Goal: Task Accomplishment & Management: Manage account settings

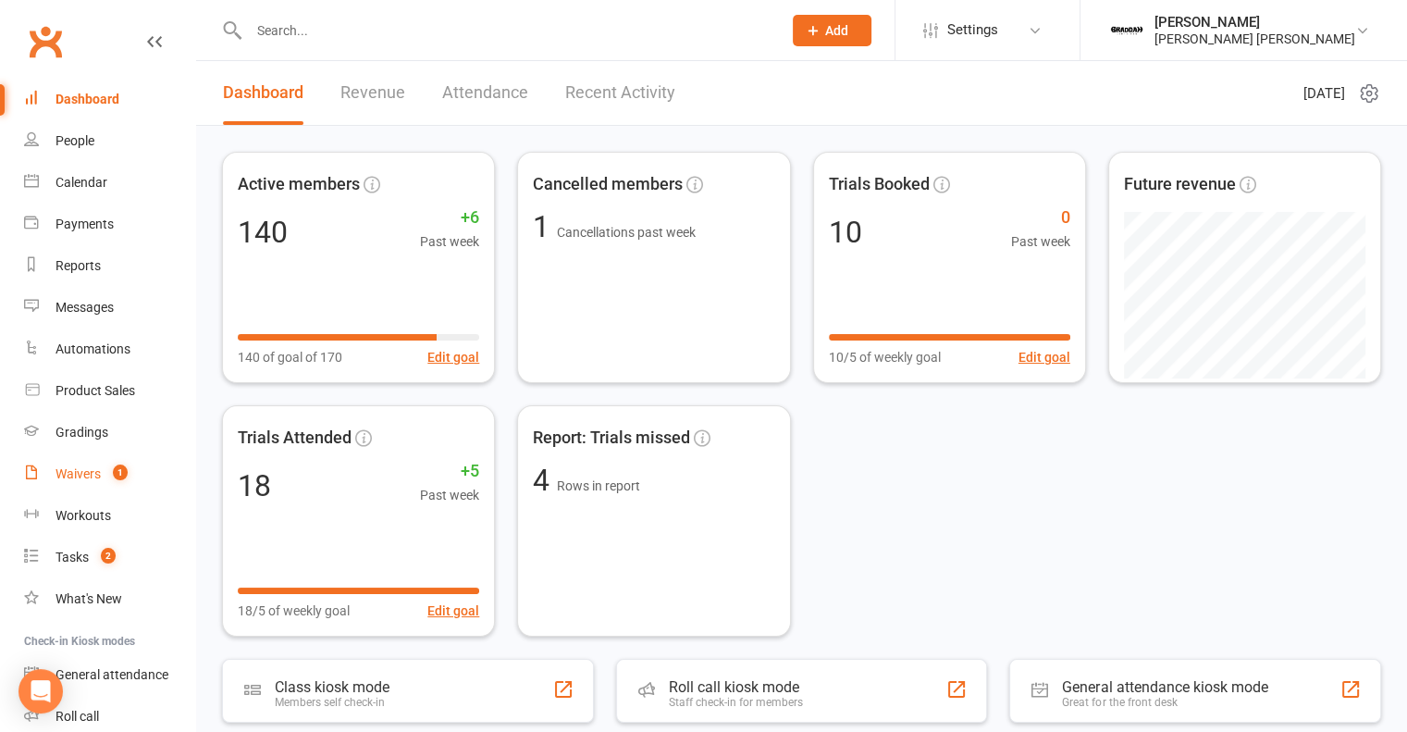
click at [74, 480] on div "Waivers" at bounding box center [78, 473] width 45 height 15
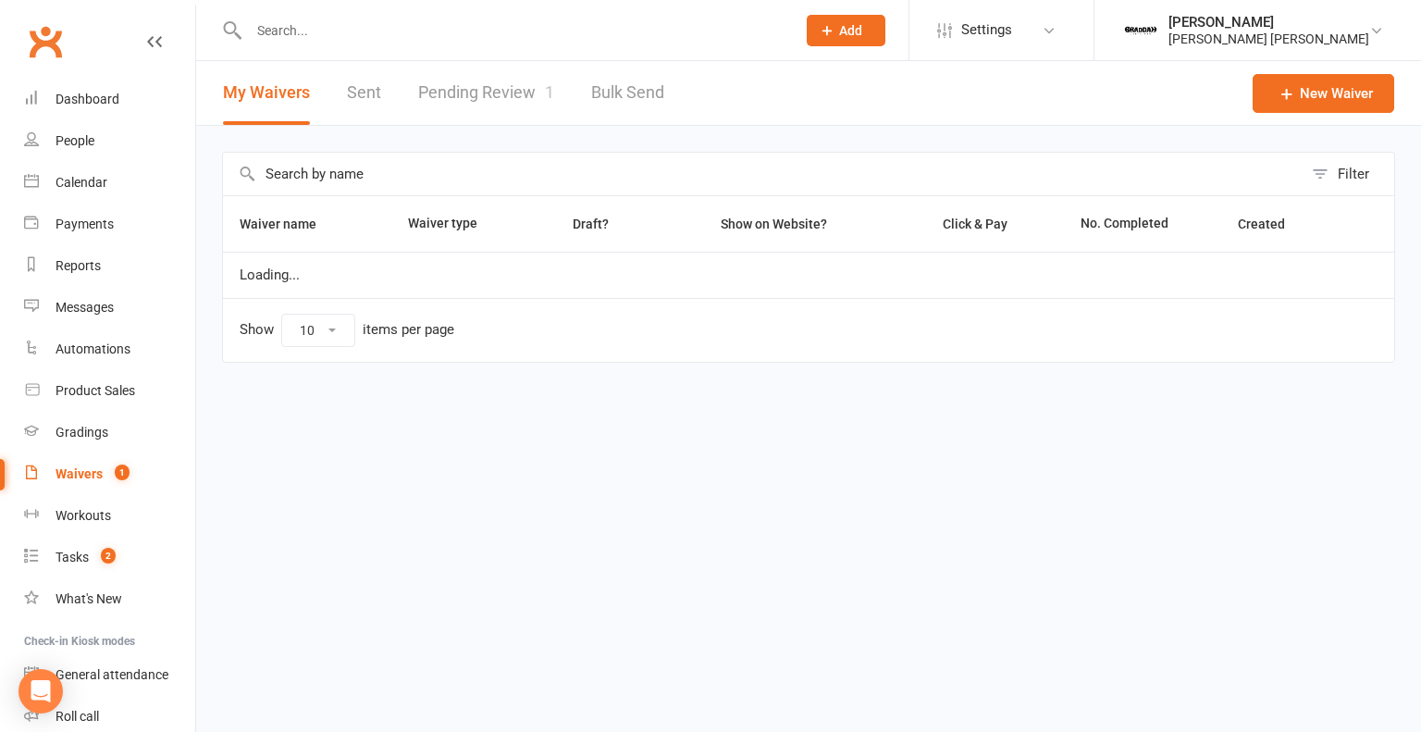
select select "100"
click at [472, 102] on link "Pending Review 1" at bounding box center [486, 93] width 136 height 64
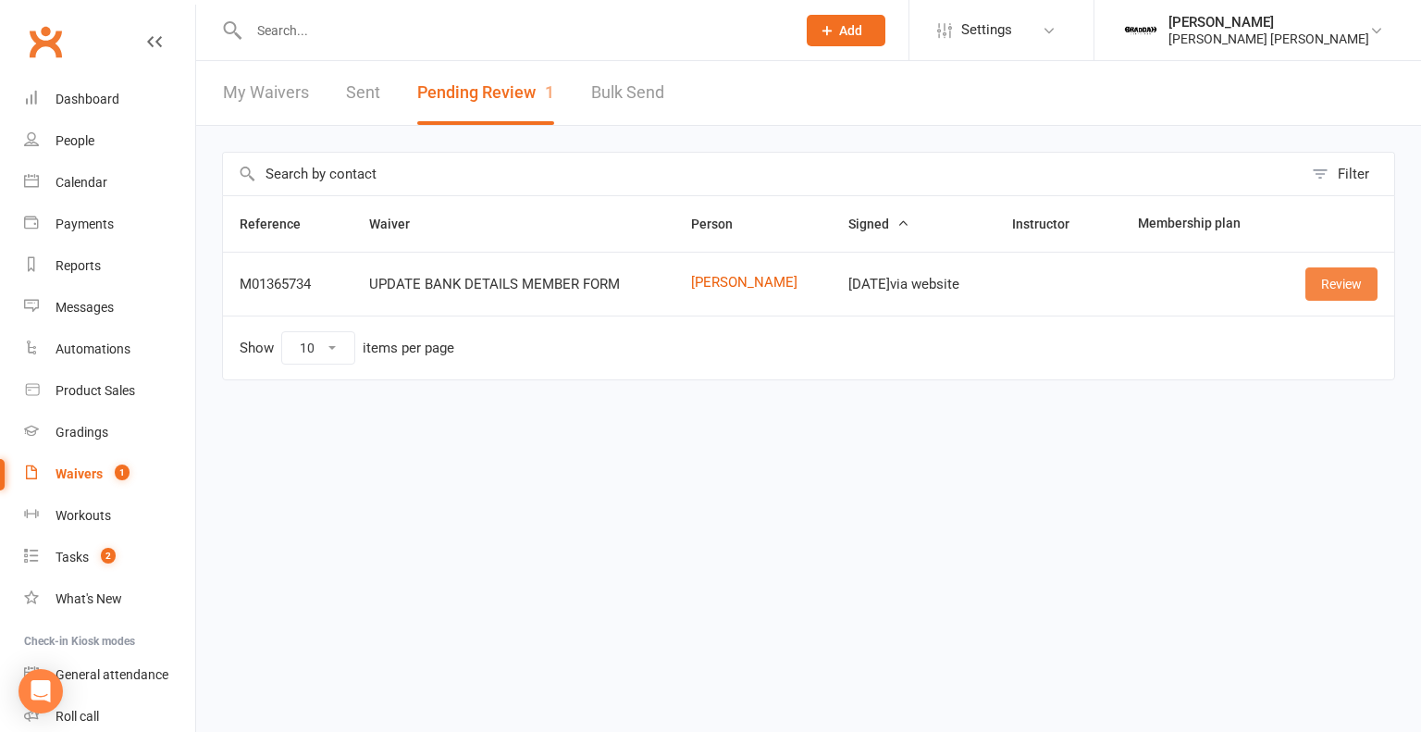
click at [1320, 280] on link "Review" at bounding box center [1341, 283] width 72 height 33
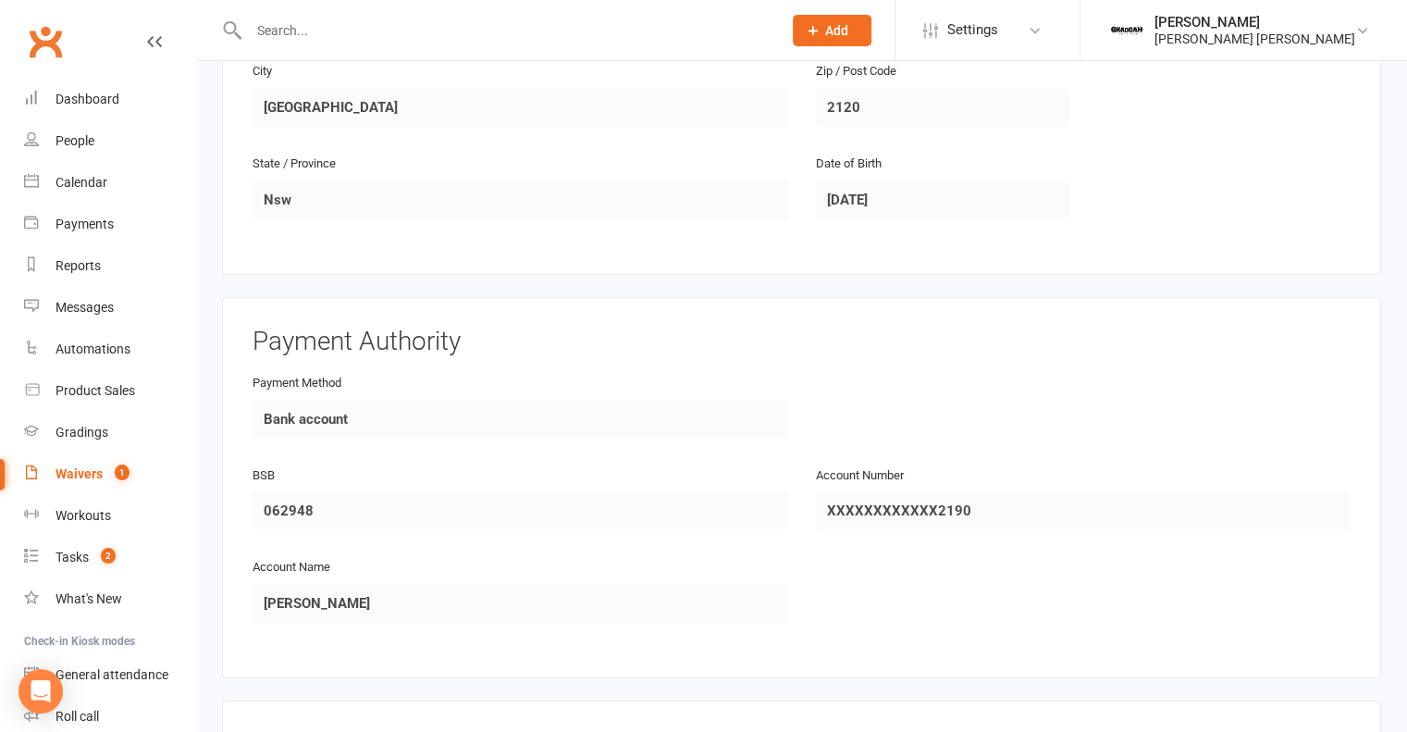
scroll to position [925, 0]
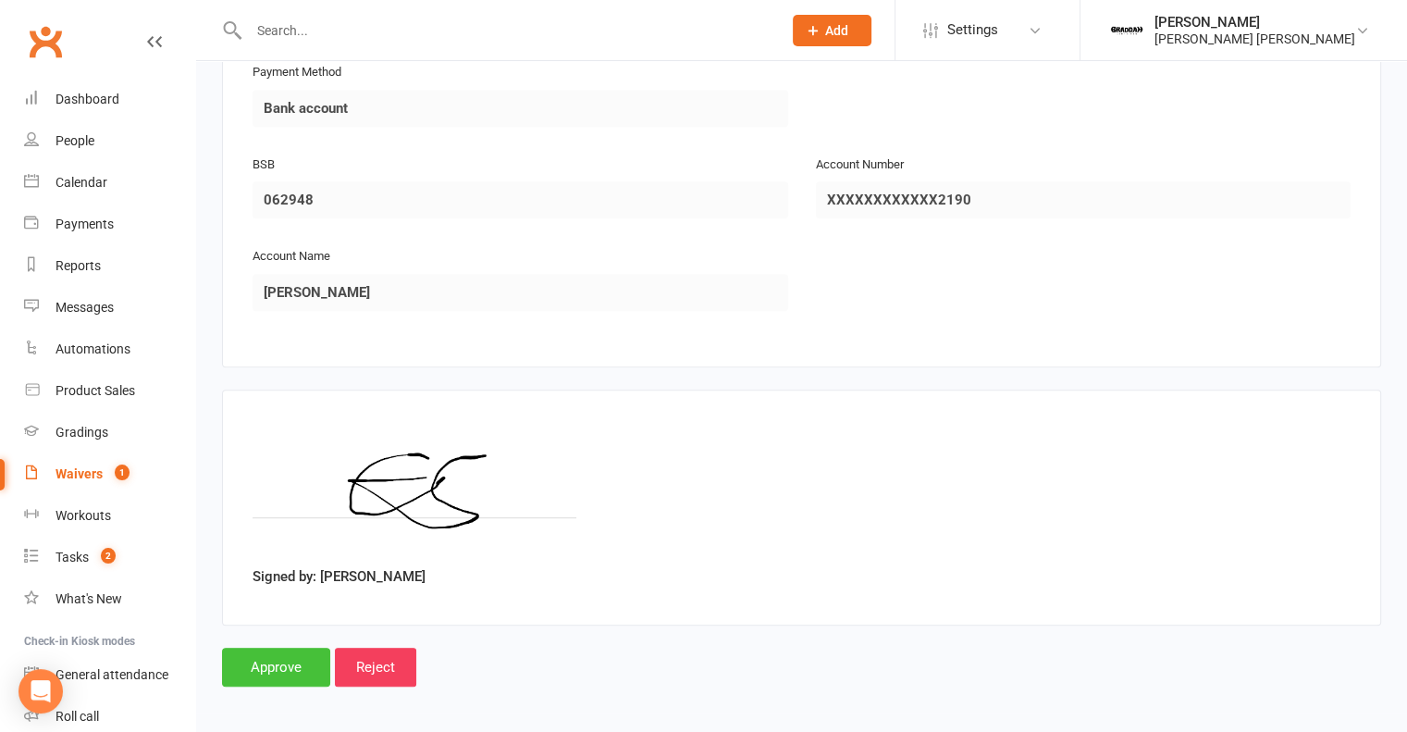
click at [269, 669] on input "Approve" at bounding box center [276, 667] width 108 height 39
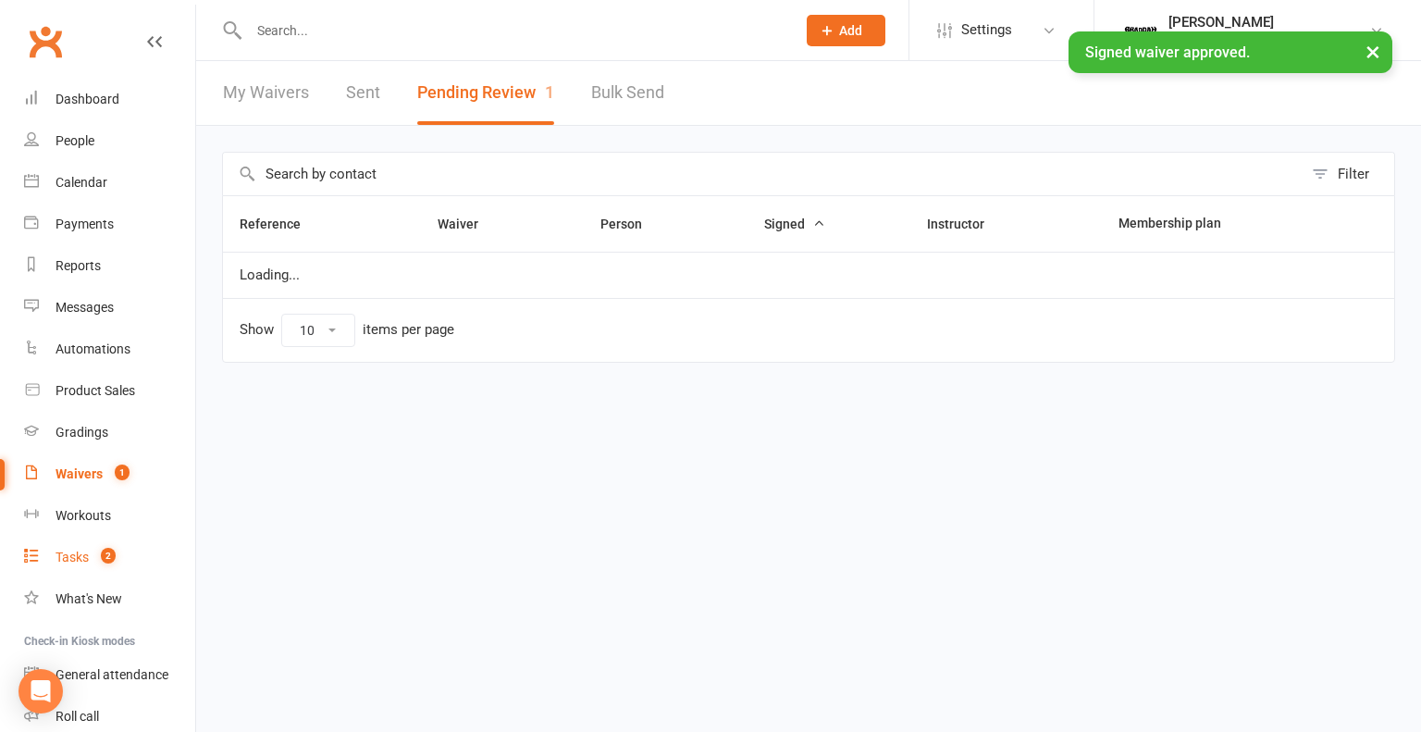
click at [70, 552] on div "Tasks" at bounding box center [72, 557] width 33 height 15
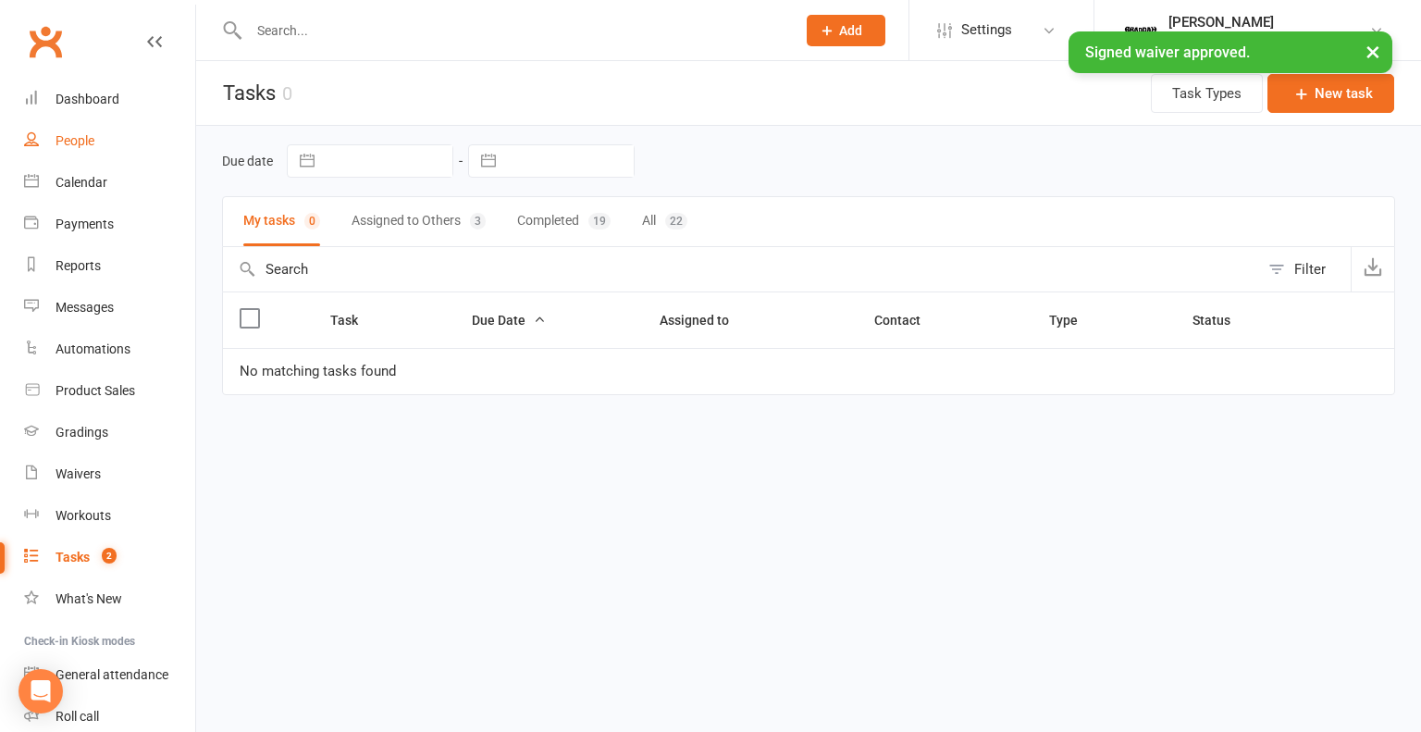
click at [90, 140] on div "People" at bounding box center [75, 140] width 39 height 15
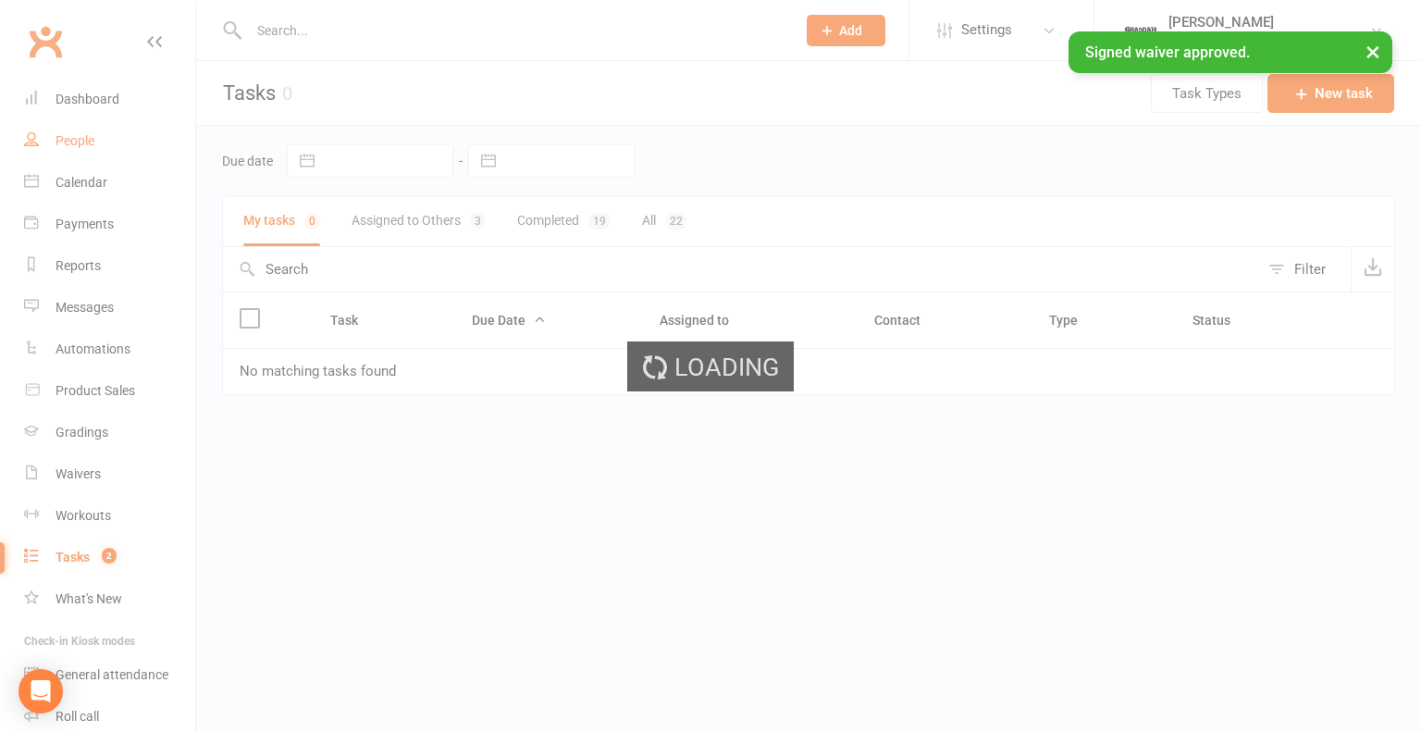
select select "100"
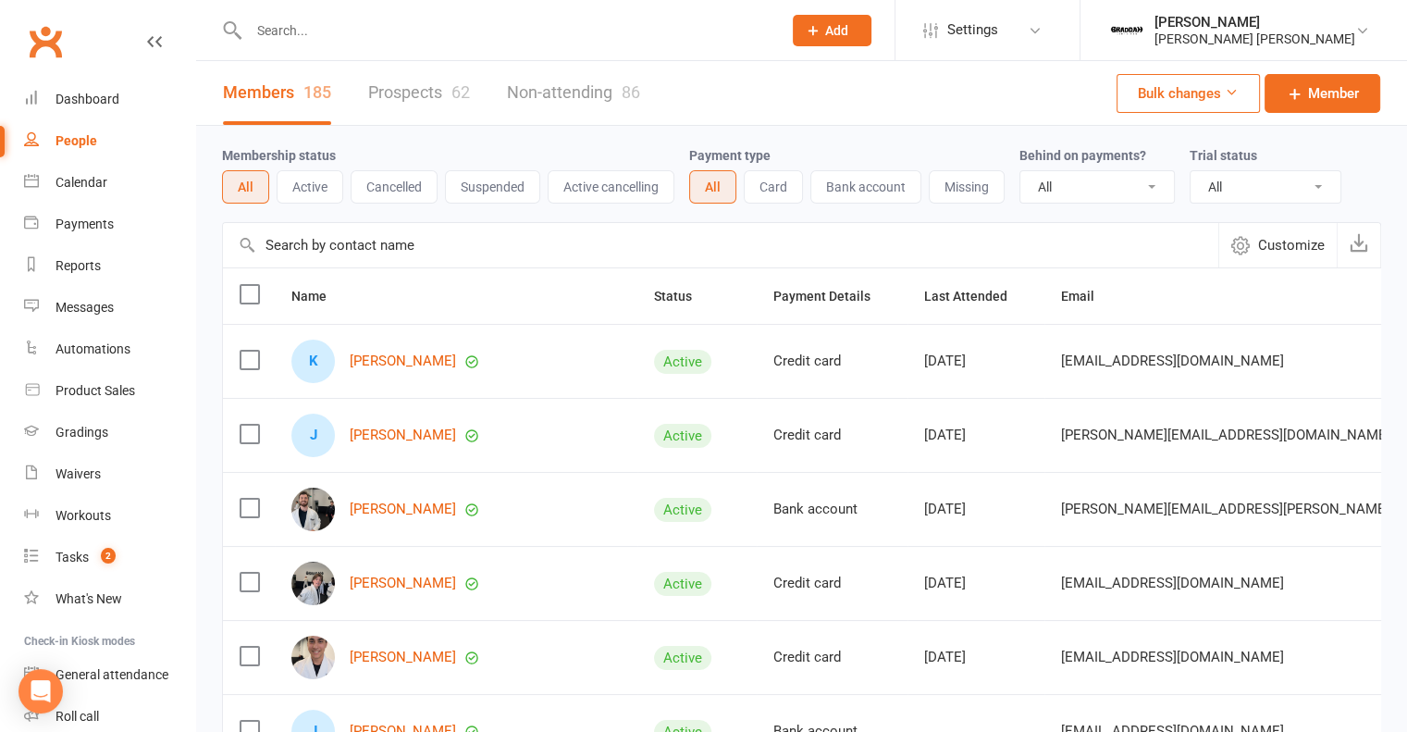
click at [414, 92] on link "Prospects 62" at bounding box center [419, 93] width 102 height 64
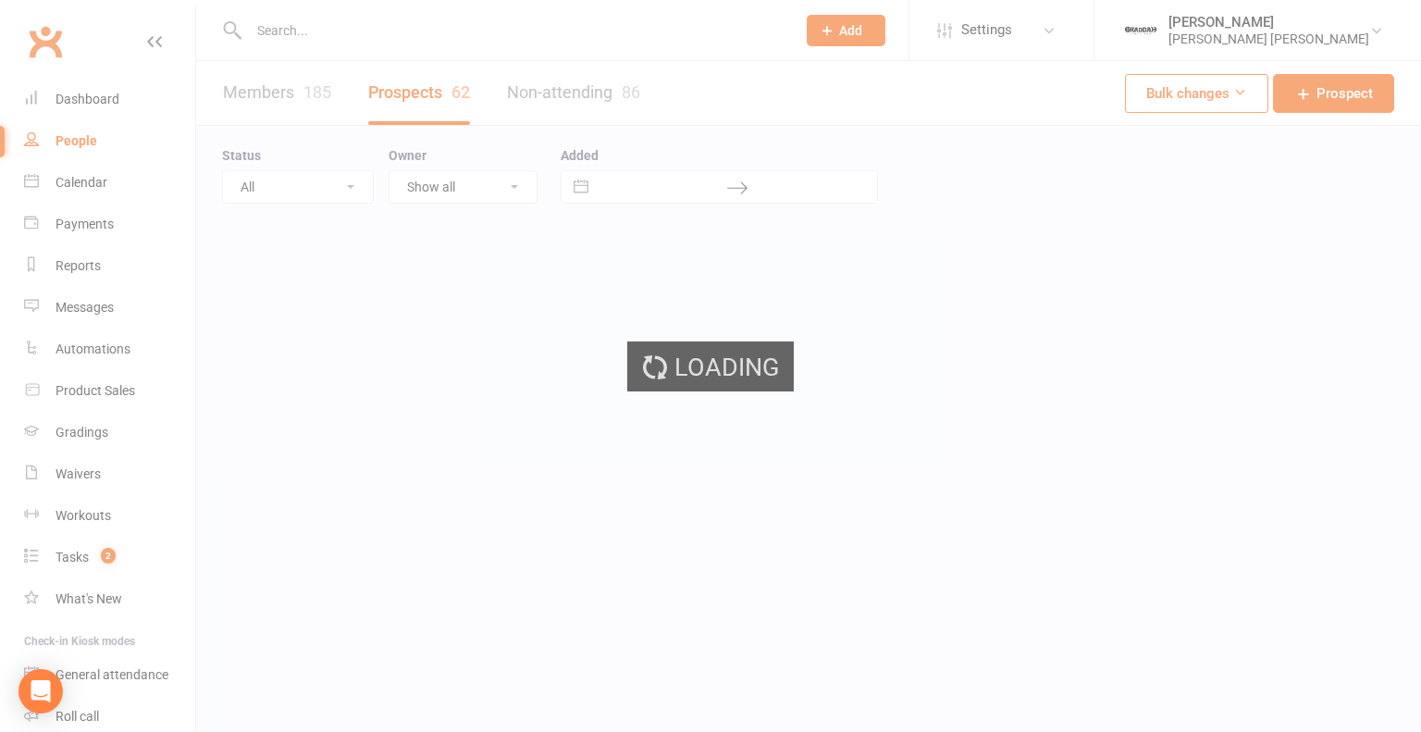
select select "100"
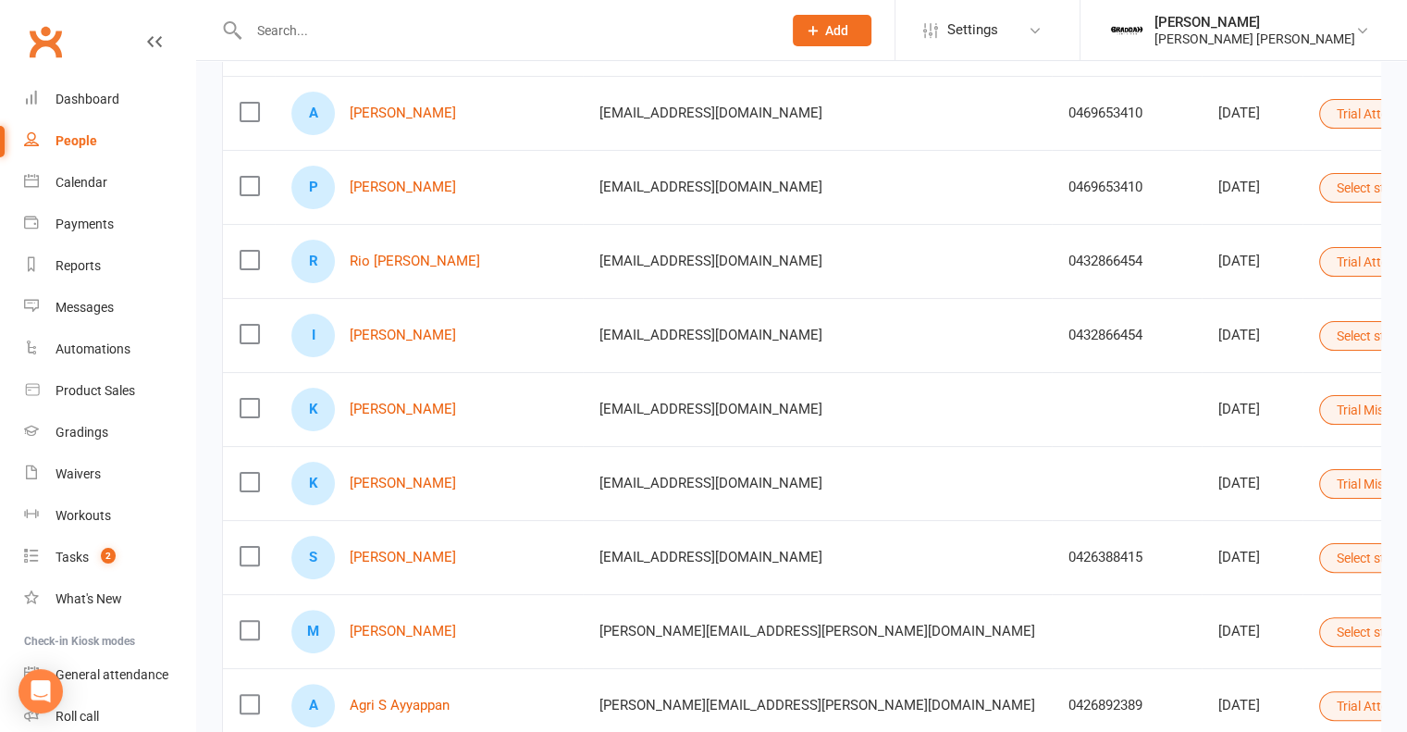
scroll to position [414, 0]
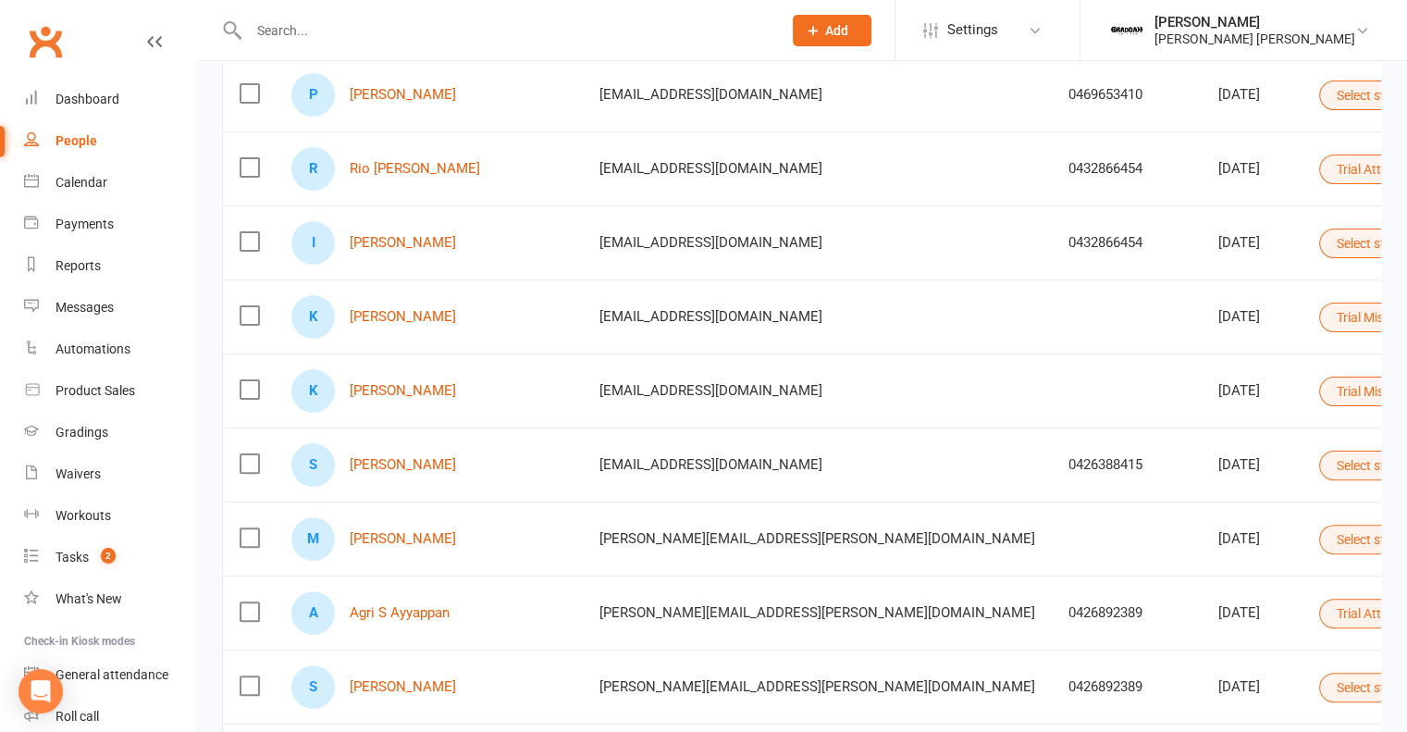
click at [1069, 235] on div "0432866454" at bounding box center [1127, 243] width 117 height 16
drag, startPoint x: 859, startPoint y: 232, endPoint x: 781, endPoint y: 414, distance: 198.1
click at [781, 414] on td "[EMAIL_ADDRESS][DOMAIN_NAME]" at bounding box center [817, 390] width 469 height 74
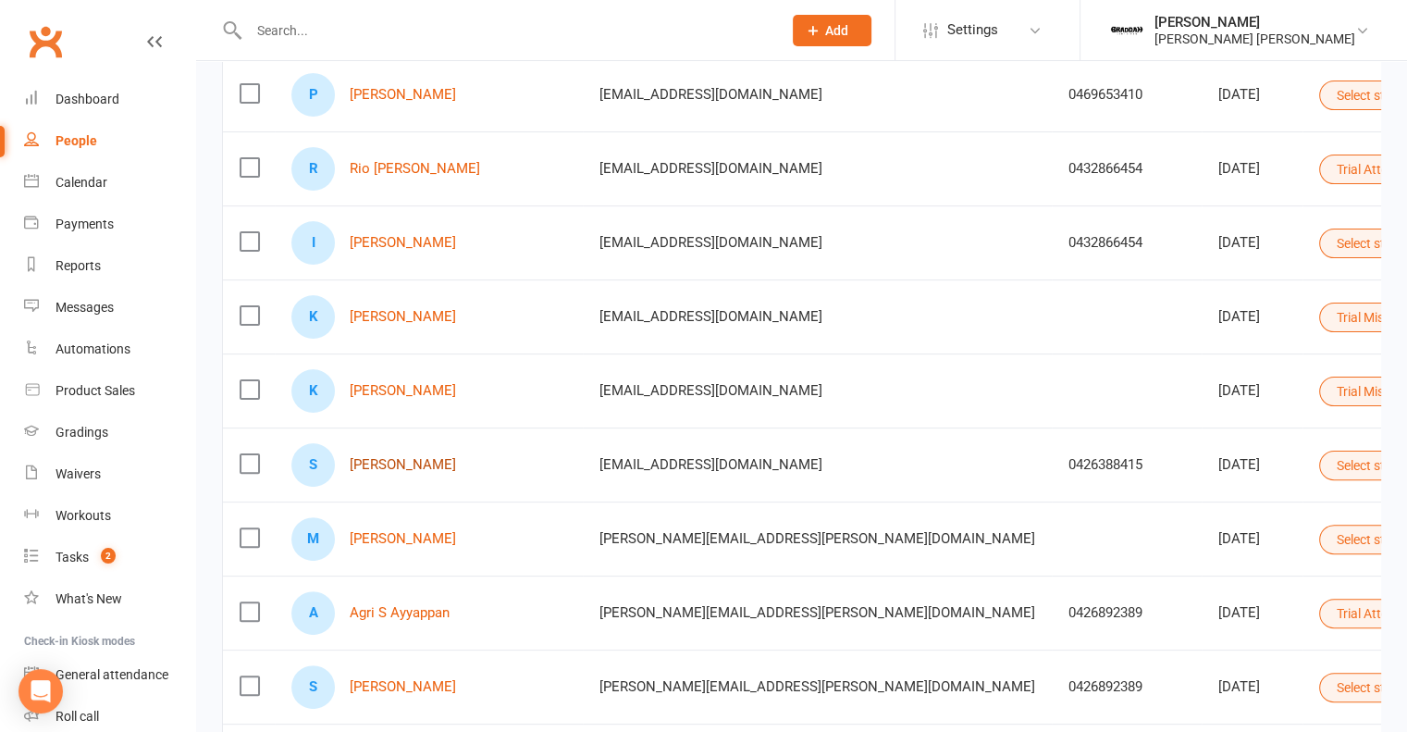
click at [403, 463] on link "[PERSON_NAME]" at bounding box center [403, 465] width 106 height 16
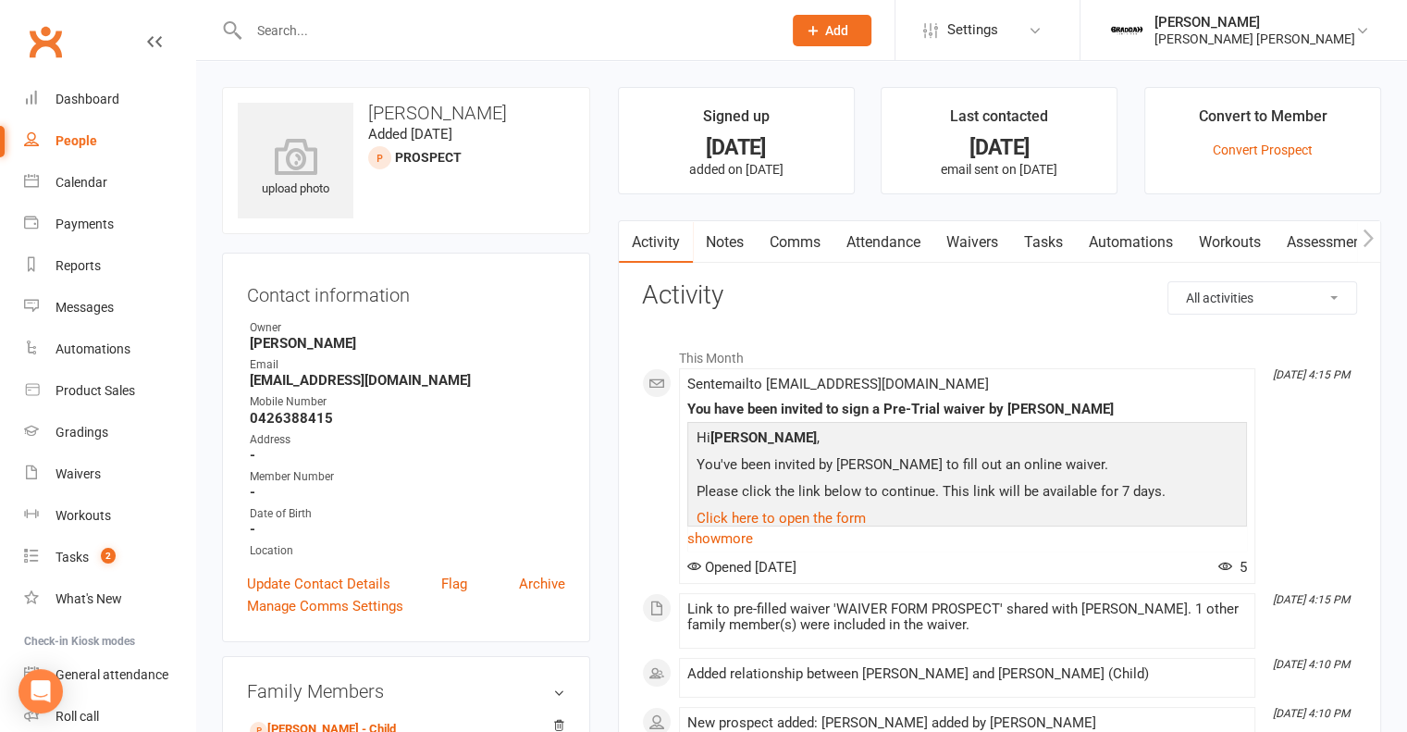
click at [307, 420] on strong "0426388415" at bounding box center [407, 418] width 315 height 17
click at [89, 114] on link "Dashboard" at bounding box center [109, 100] width 171 height 42
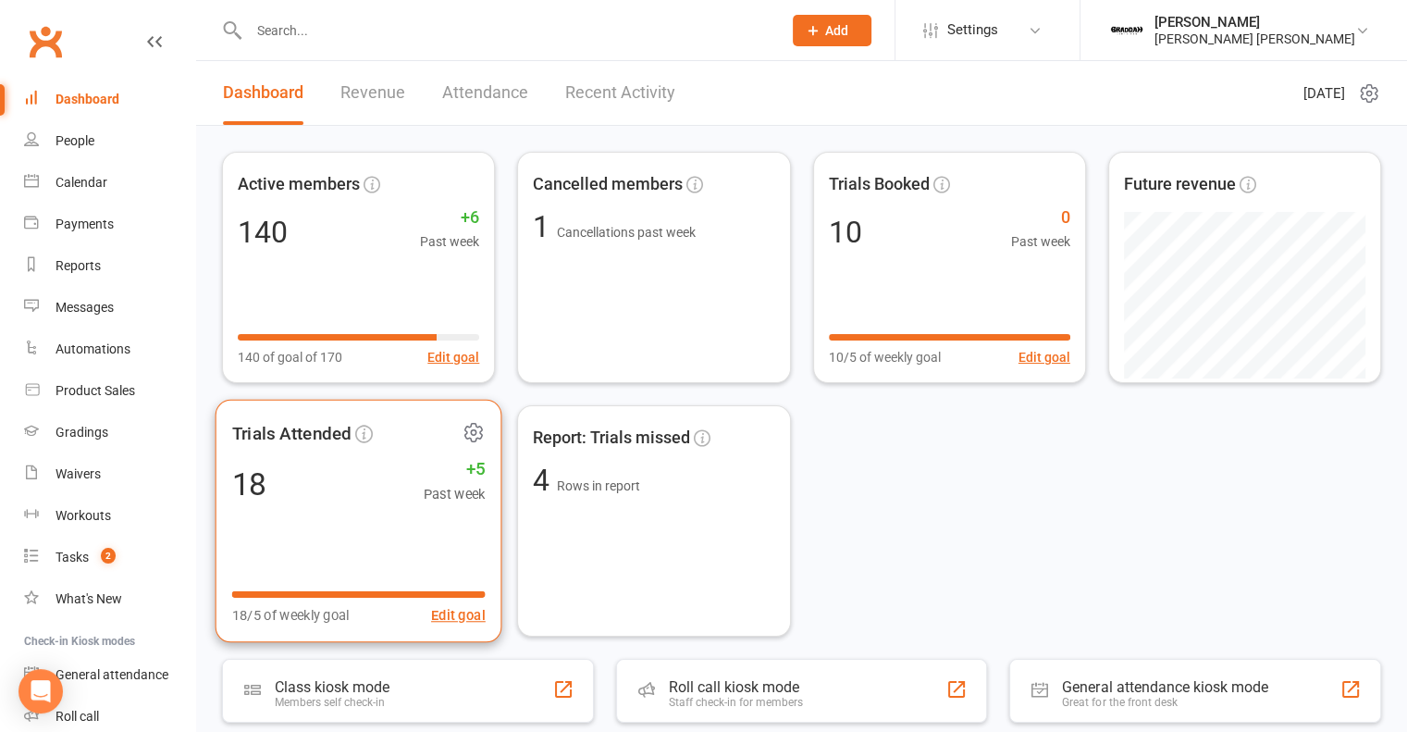
click at [396, 473] on div "18 +5 Past week" at bounding box center [357, 484] width 253 height 42
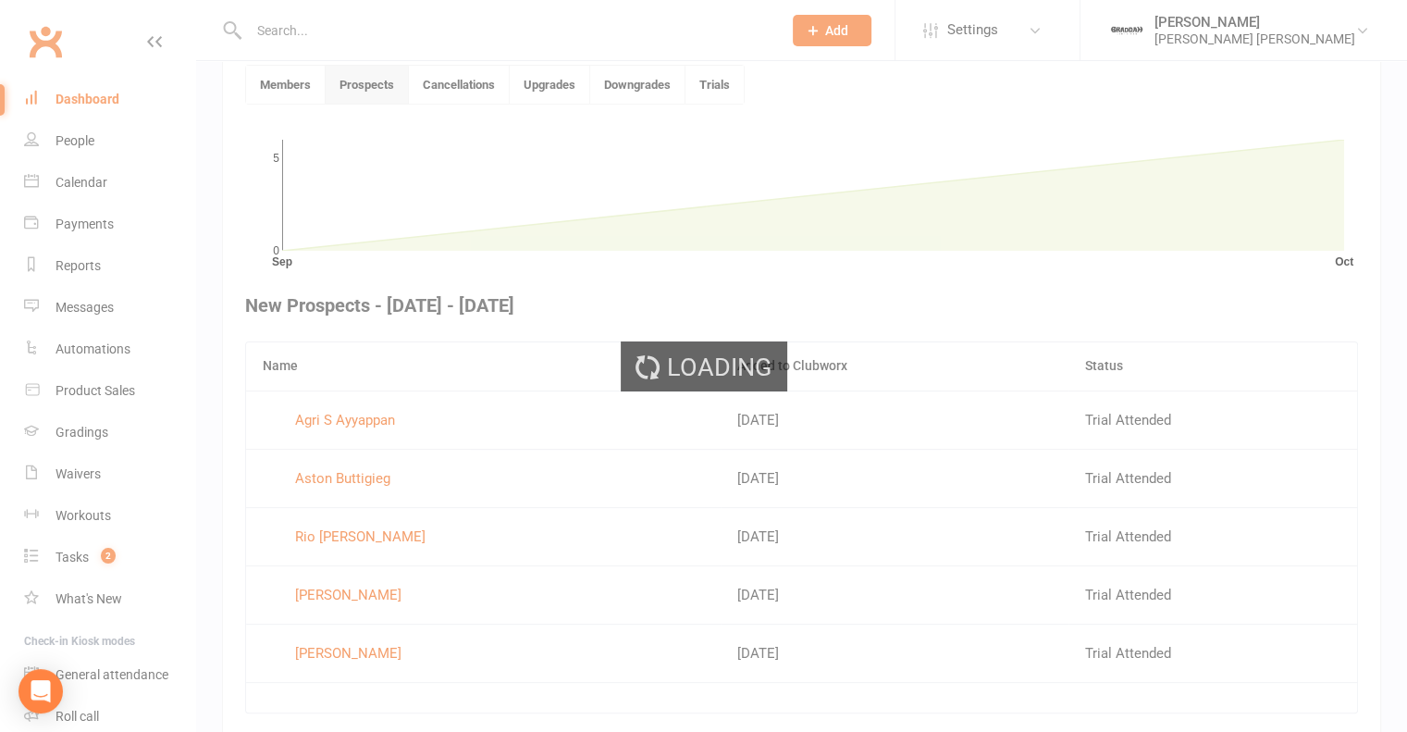
scroll to position [505, 0]
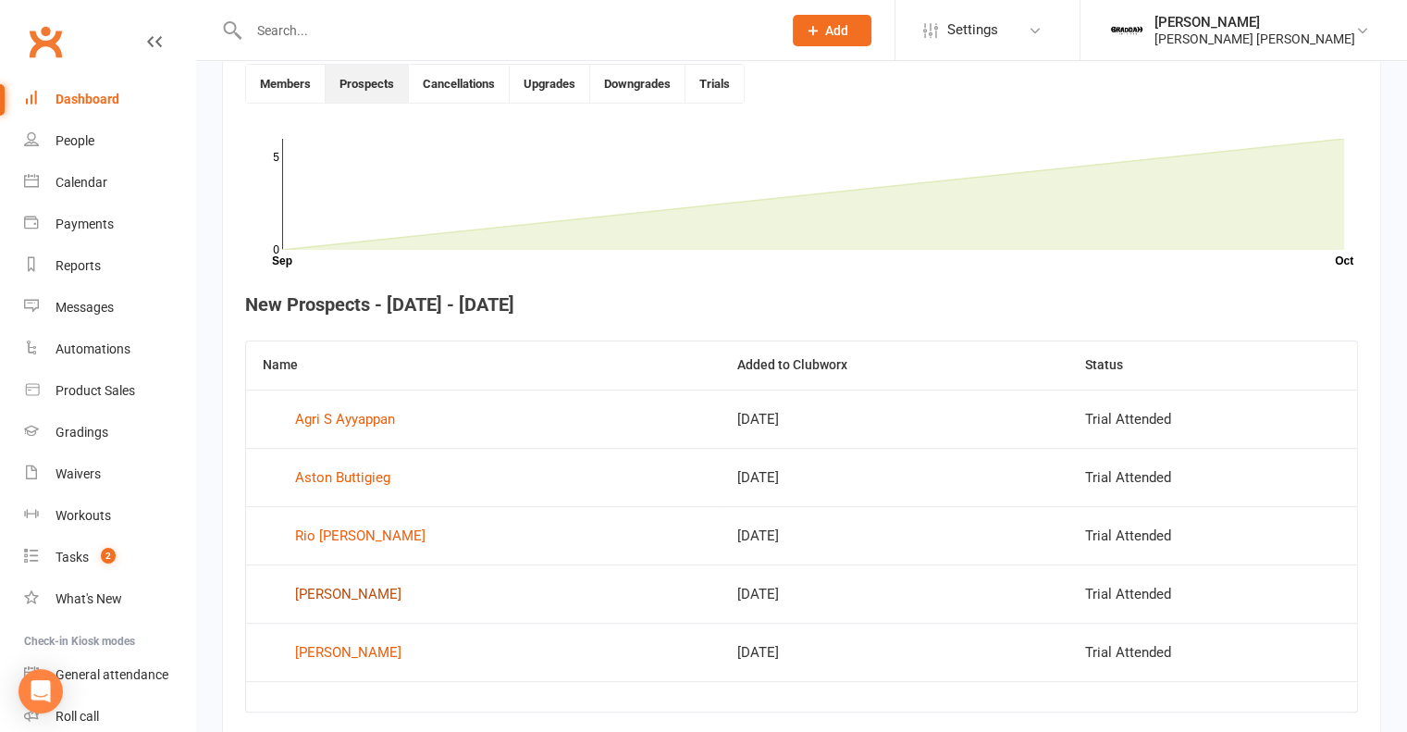
click at [340, 590] on div "[PERSON_NAME]" at bounding box center [348, 594] width 106 height 28
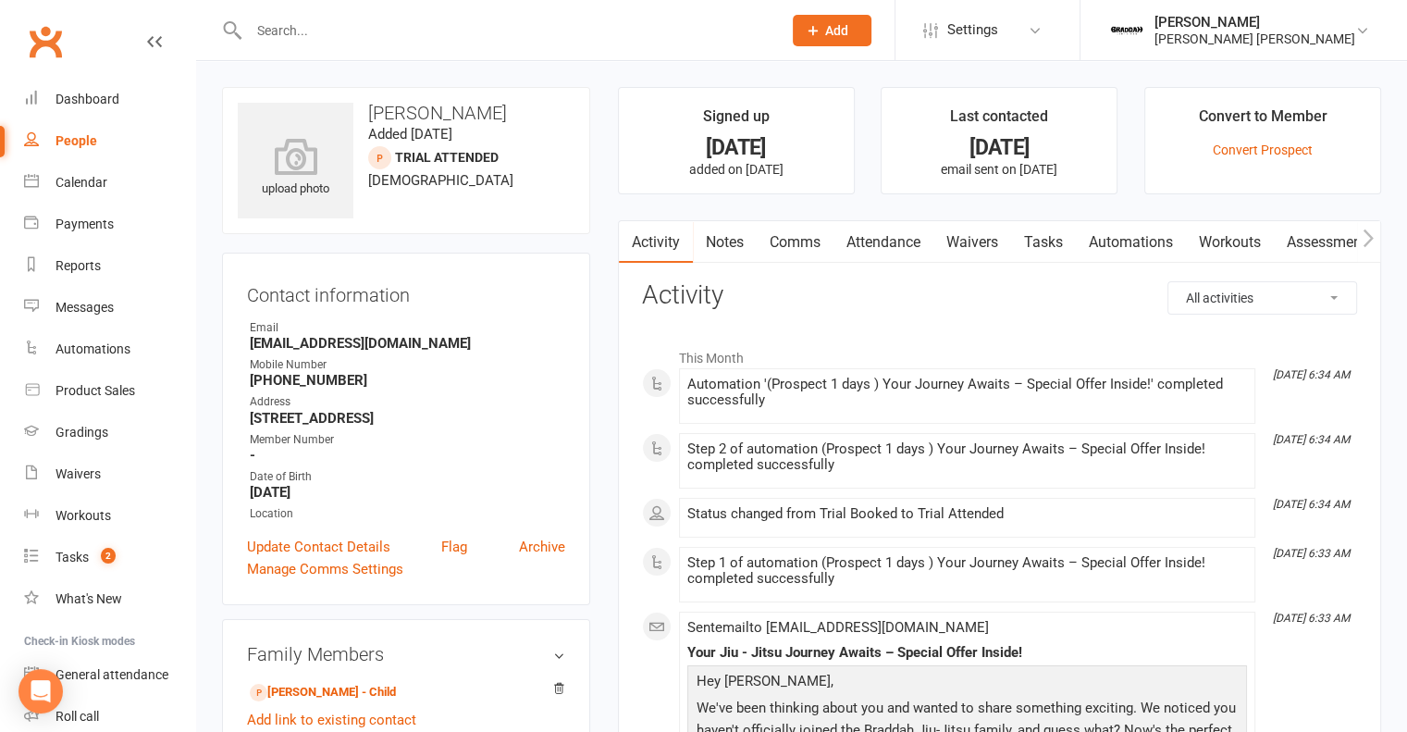
click at [96, 140] on link "People" at bounding box center [109, 141] width 171 height 42
select select "100"
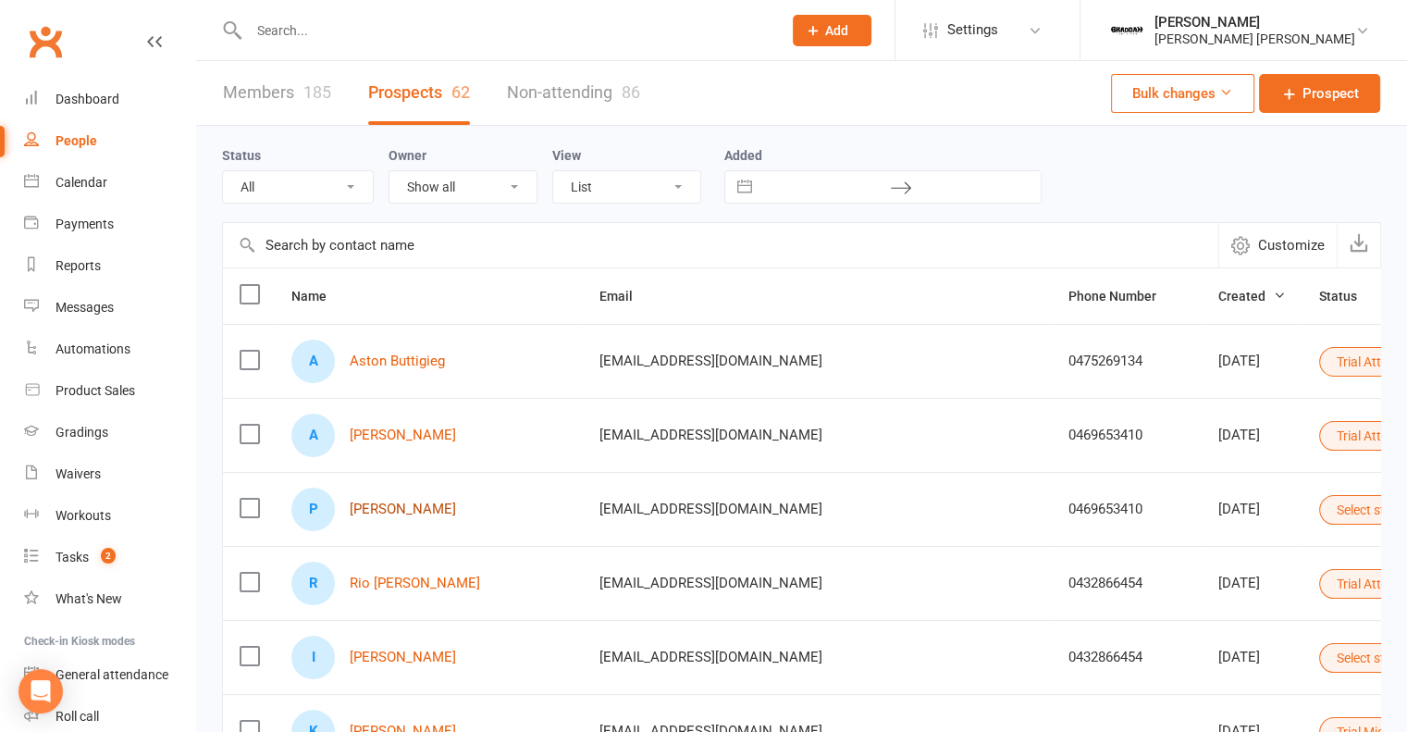
click at [423, 513] on link "[PERSON_NAME]" at bounding box center [403, 509] width 106 height 16
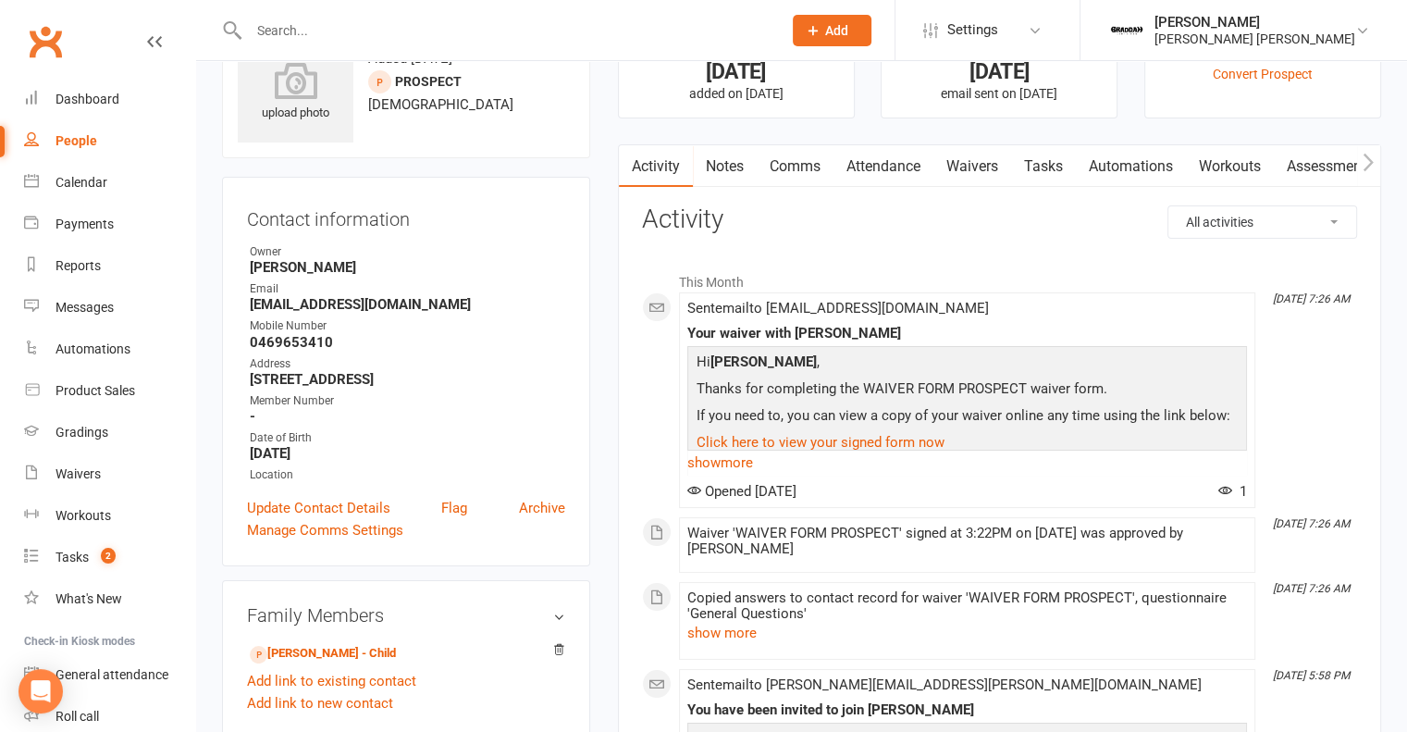
scroll to position [81, 0]
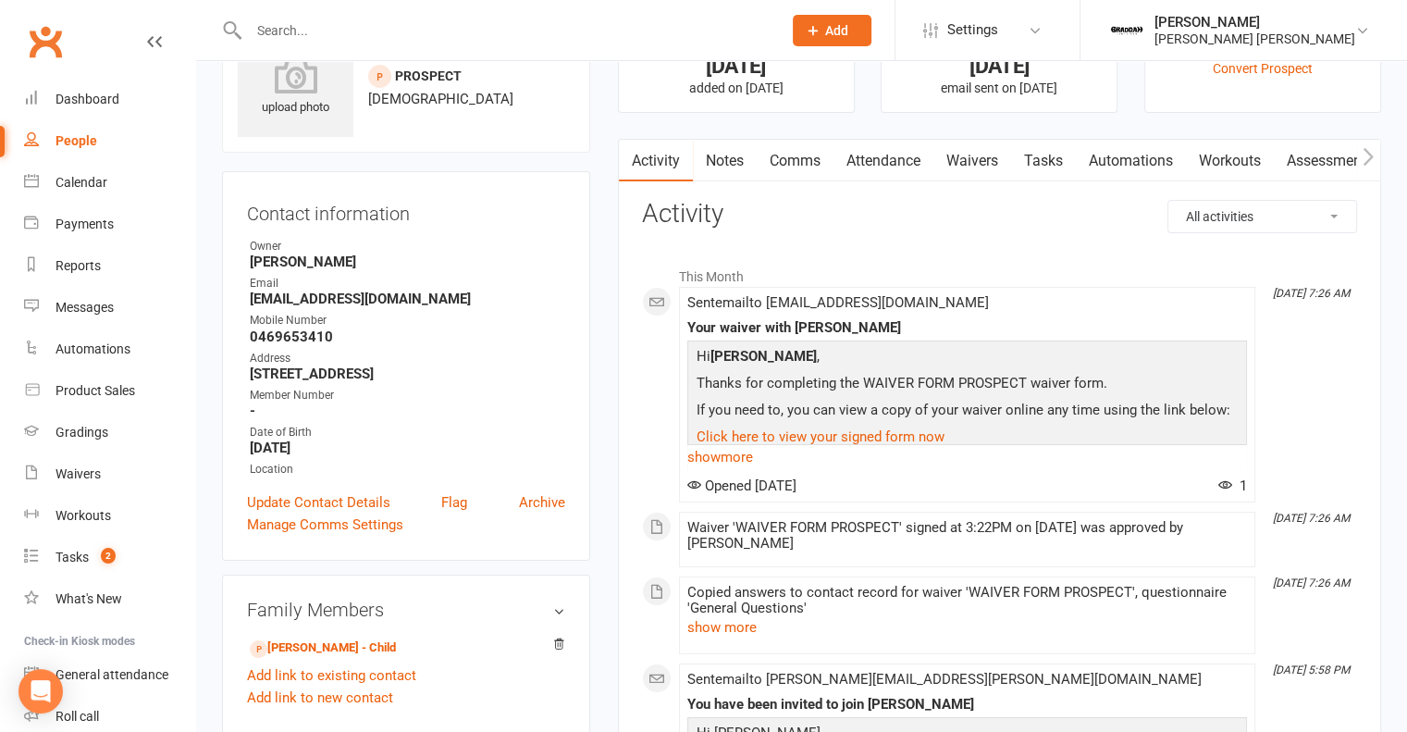
click at [59, 140] on div "People" at bounding box center [77, 140] width 42 height 15
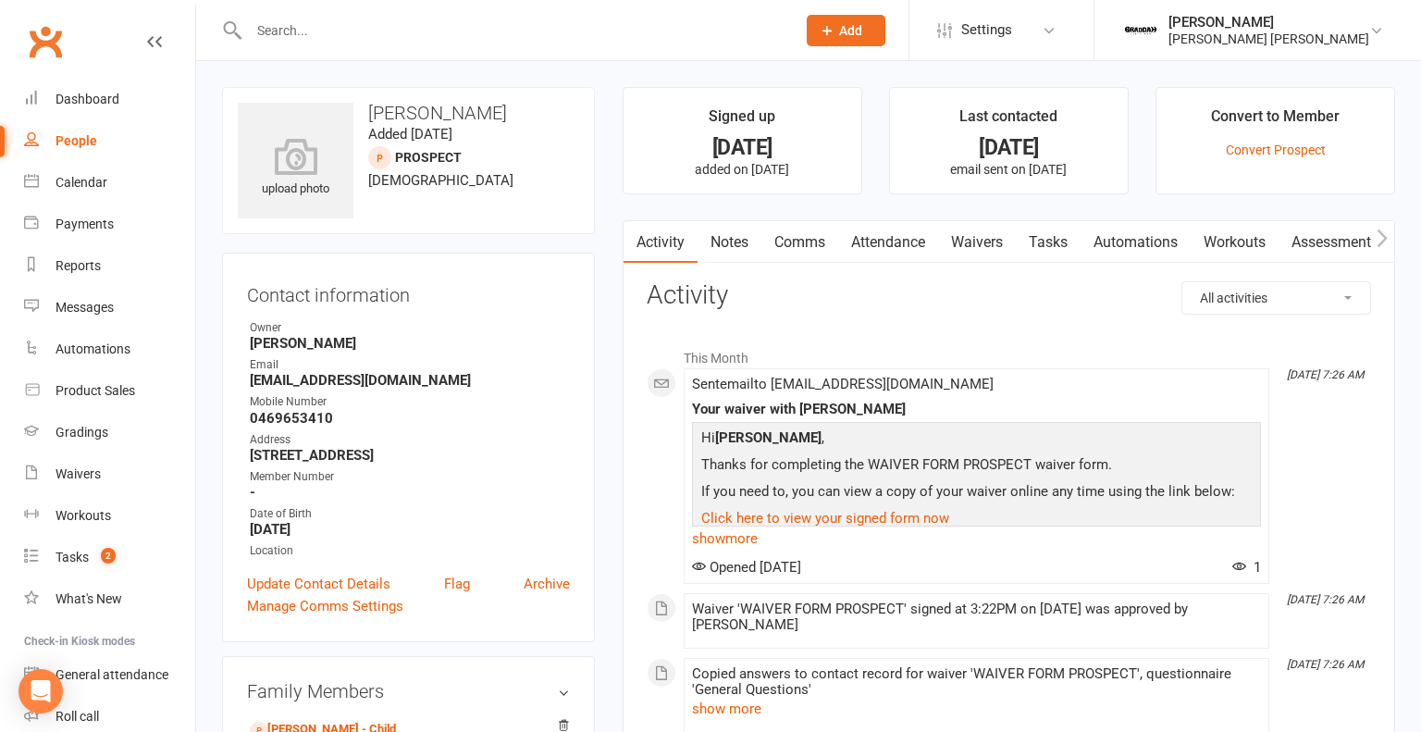
select select "100"
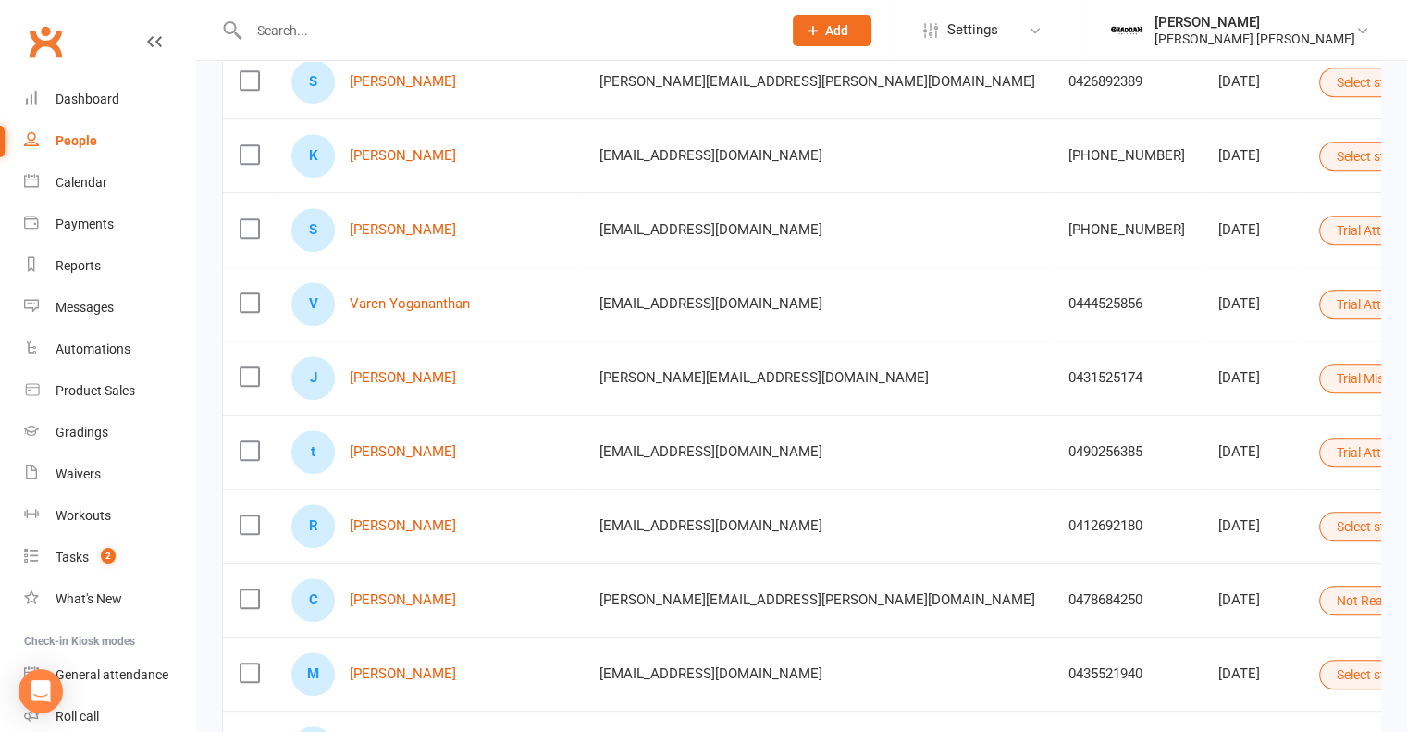
scroll to position [1020, 0]
click at [118, 551] on link "Tasks 2" at bounding box center [109, 558] width 171 height 42
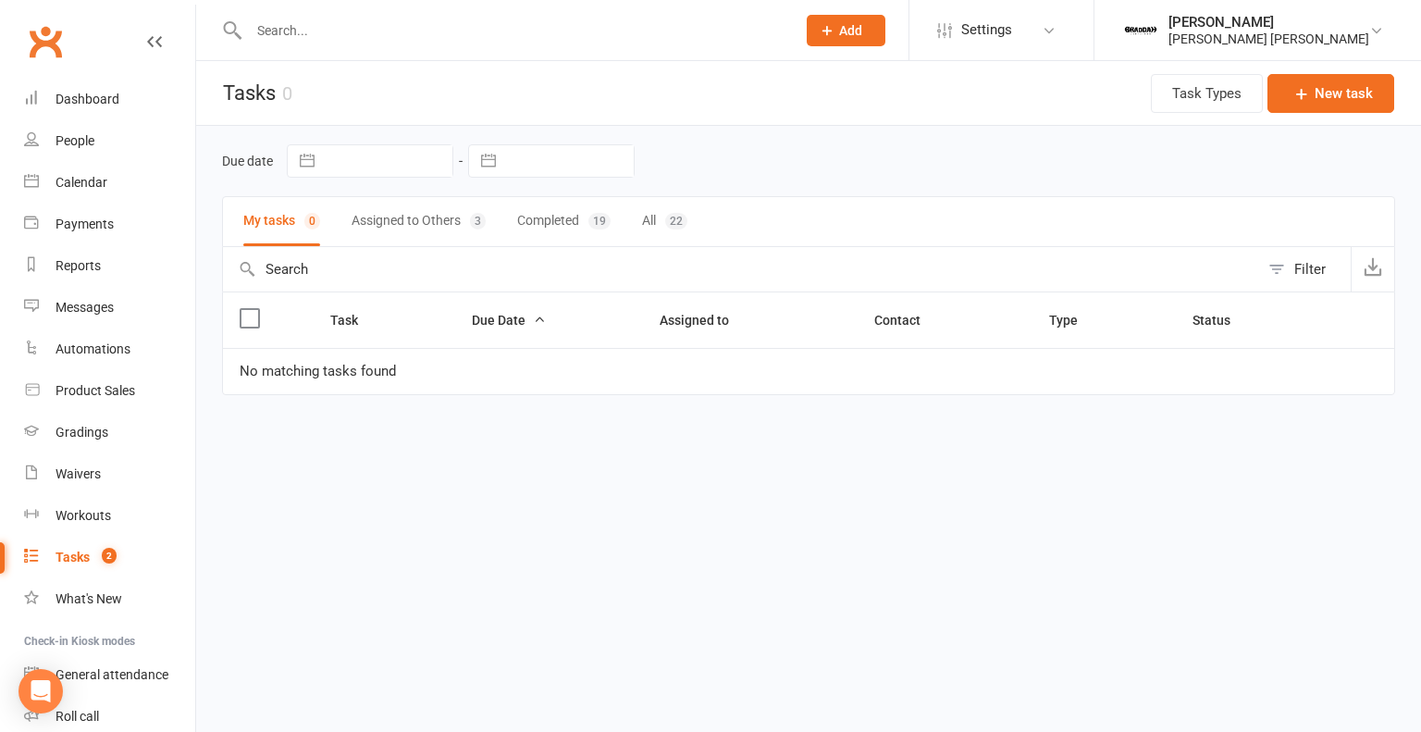
click at [413, 224] on button "Assigned to Others 3" at bounding box center [419, 221] width 134 height 49
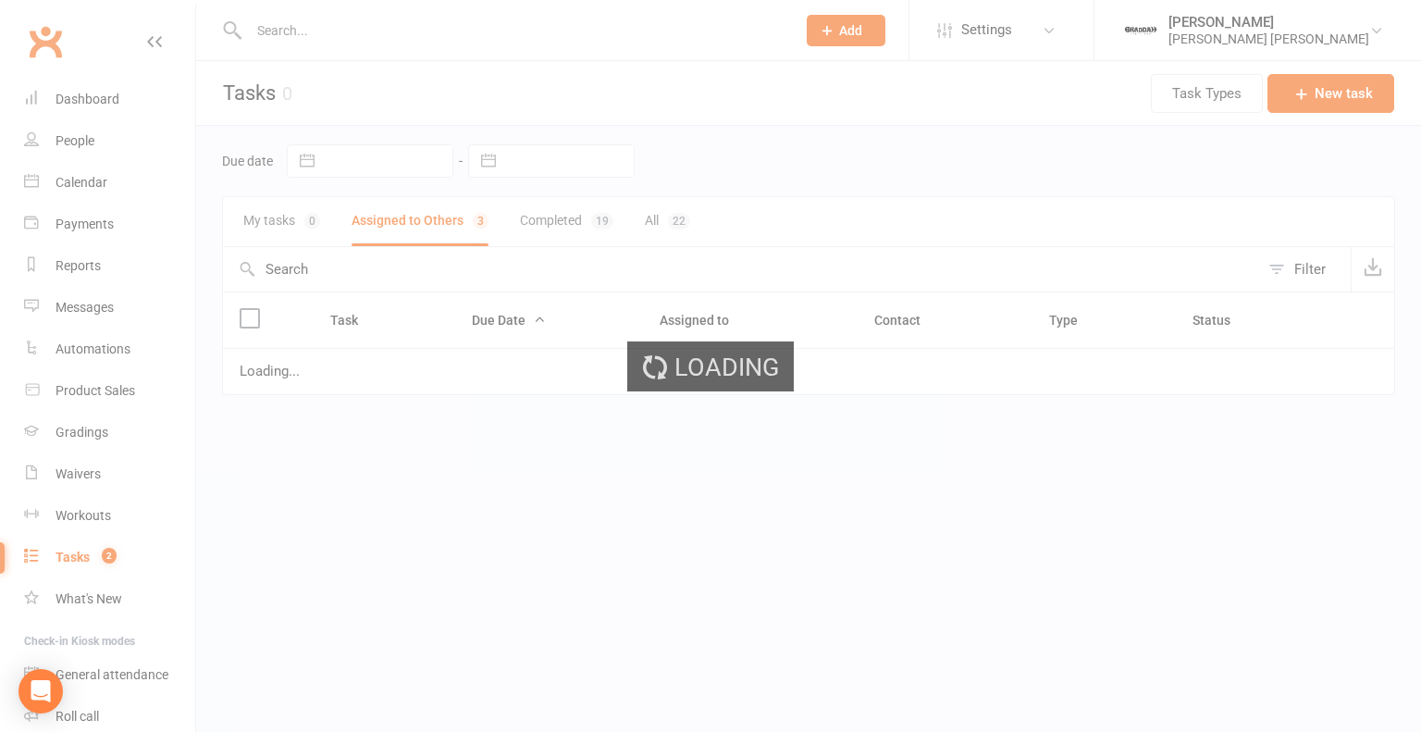
select select "started"
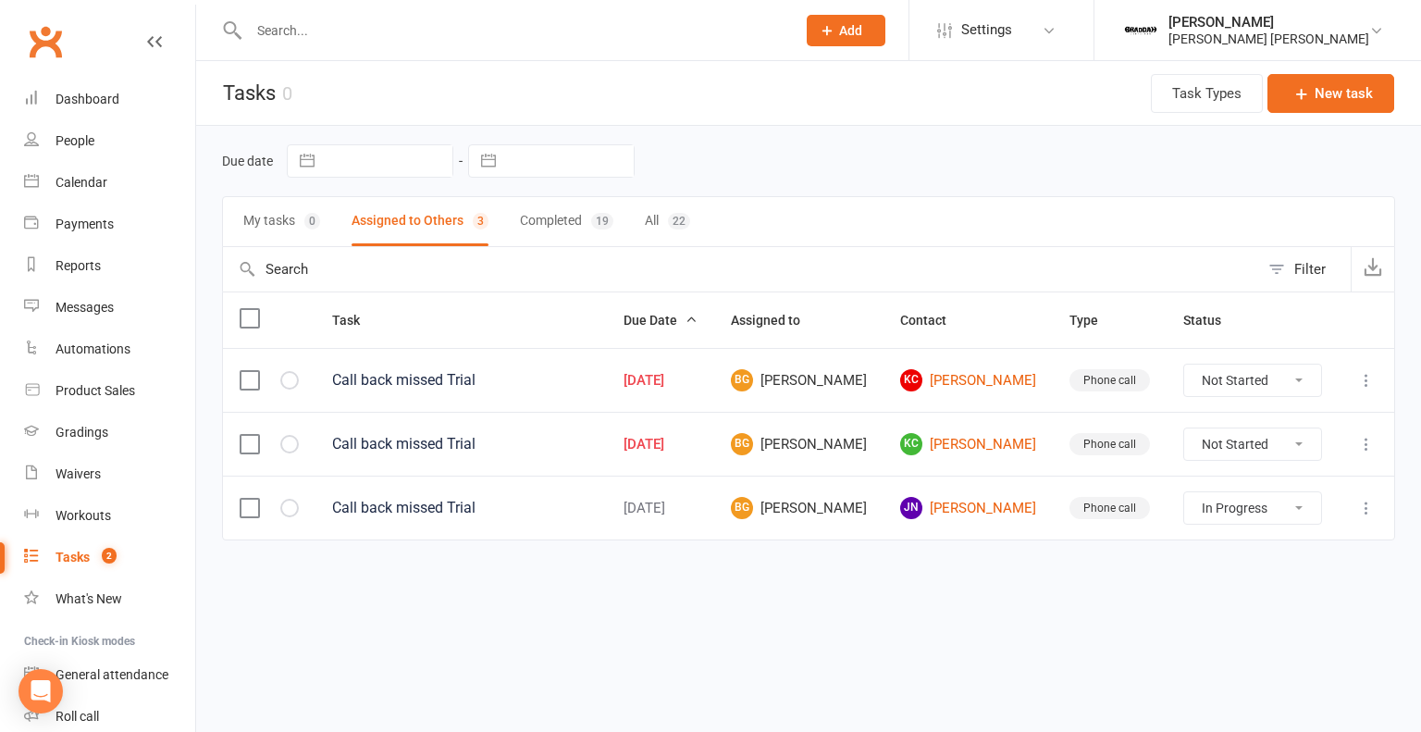
select select "started"
click at [982, 500] on link "JN [PERSON_NAME]" at bounding box center [968, 508] width 136 height 22
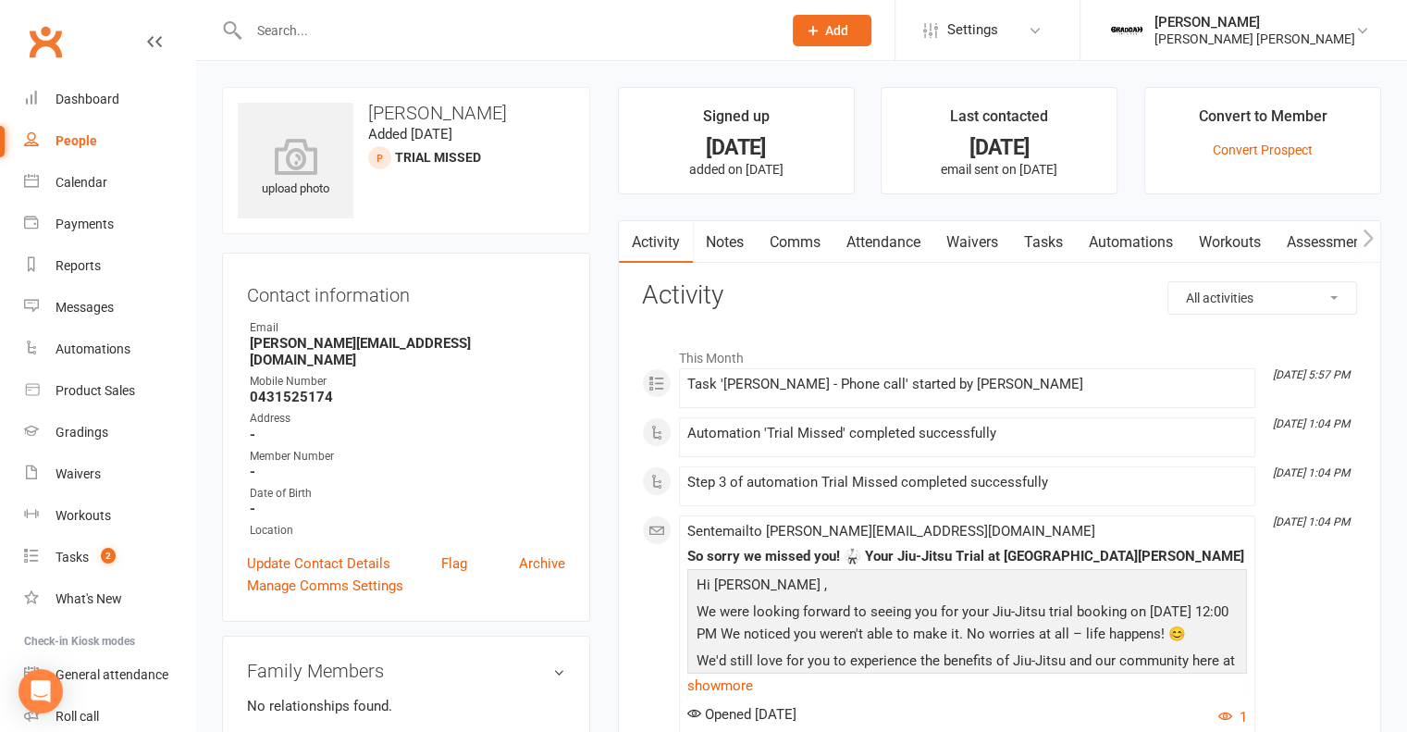
click at [71, 127] on link "People" at bounding box center [109, 141] width 171 height 42
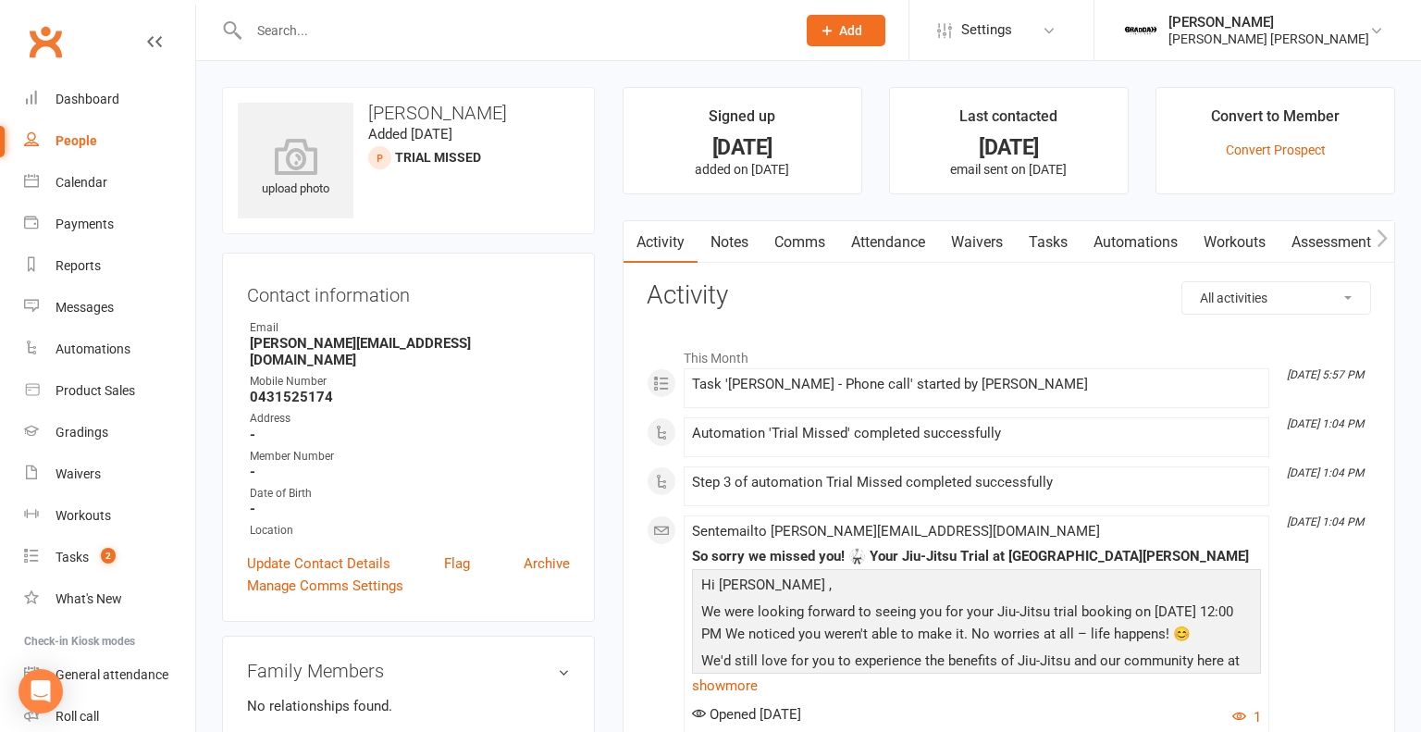
select select "100"
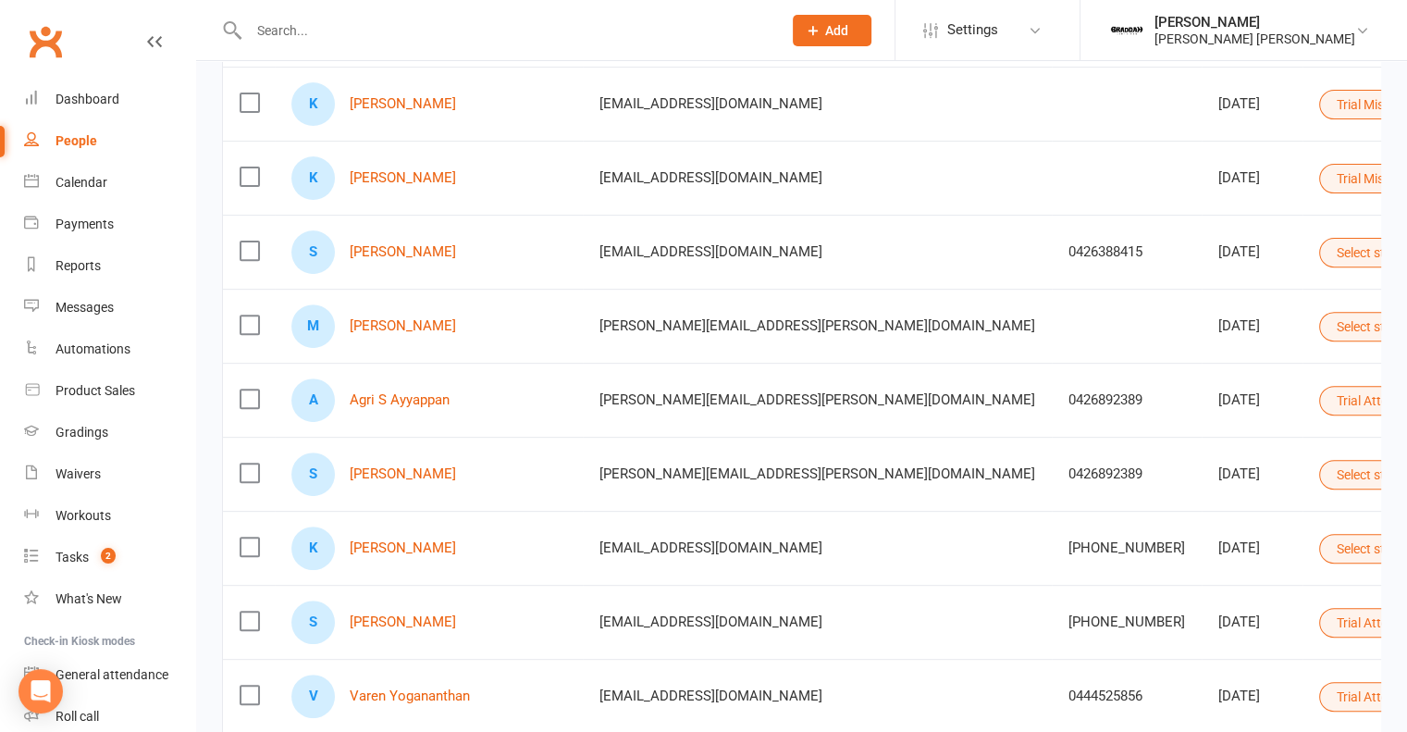
scroll to position [625, 0]
